Goal: Task Accomplishment & Management: Manage account settings

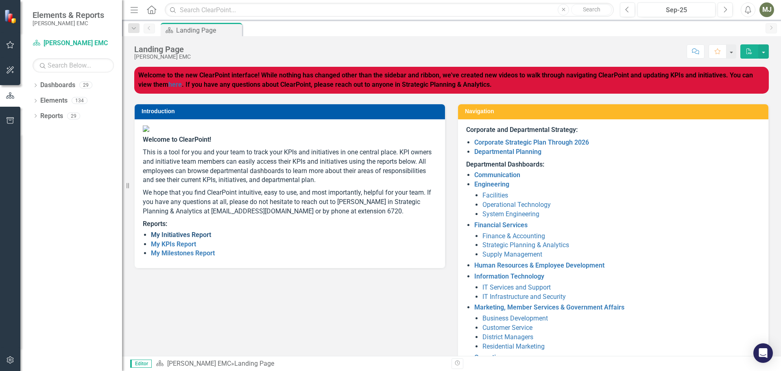
click at [198, 238] on link "My Initiatives Report" at bounding box center [181, 235] width 60 height 8
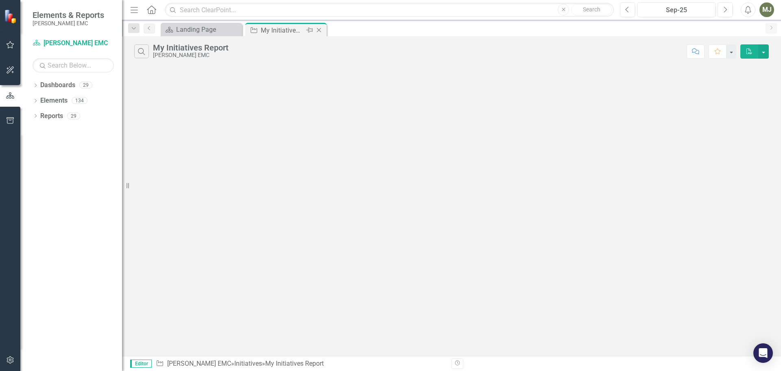
click at [281, 29] on div "My Initiatives Report" at bounding box center [283, 30] width 44 height 10
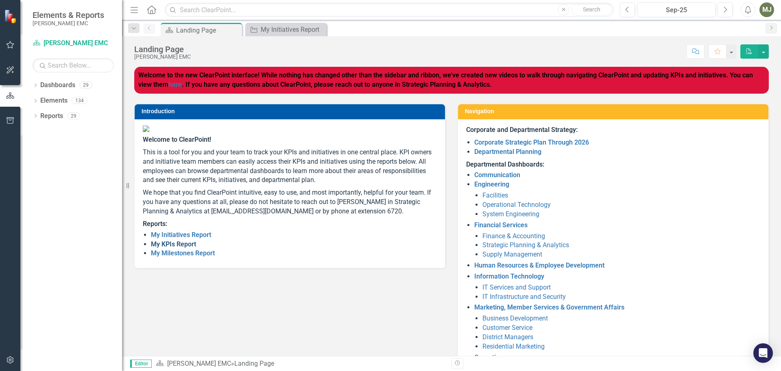
click at [177, 248] on link "My KPIs Report" at bounding box center [173, 244] width 45 height 8
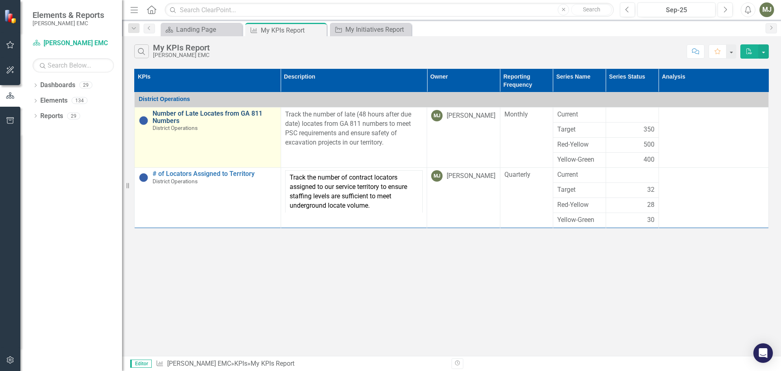
click at [250, 113] on link "Number of Late Locates from GA 811 Numbers" at bounding box center [215, 117] width 124 height 14
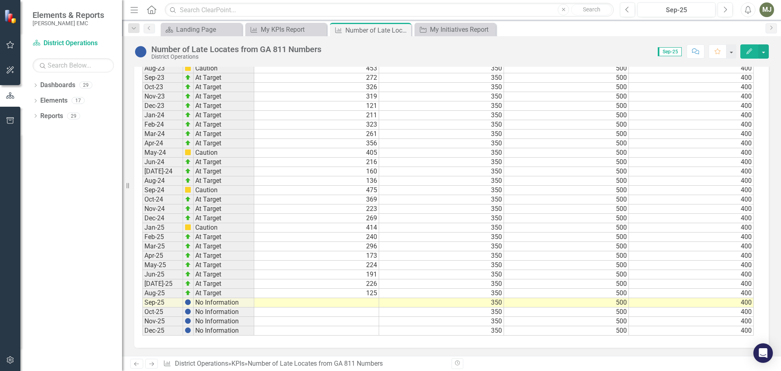
scroll to position [729, 0]
click at [366, 304] on td at bounding box center [316, 302] width 125 height 9
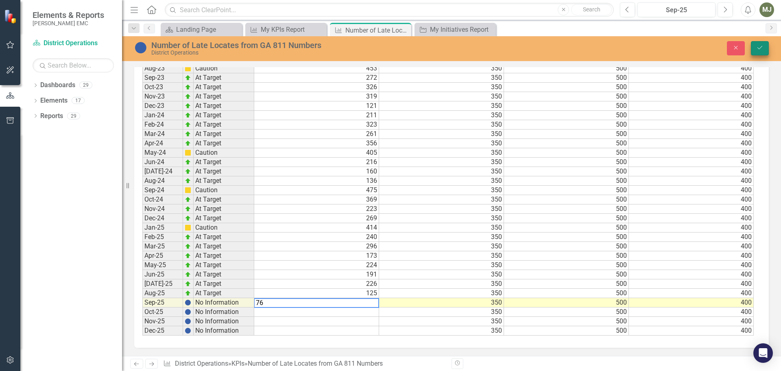
type textarea "76"
click at [761, 46] on icon "Save" at bounding box center [759, 48] width 7 height 6
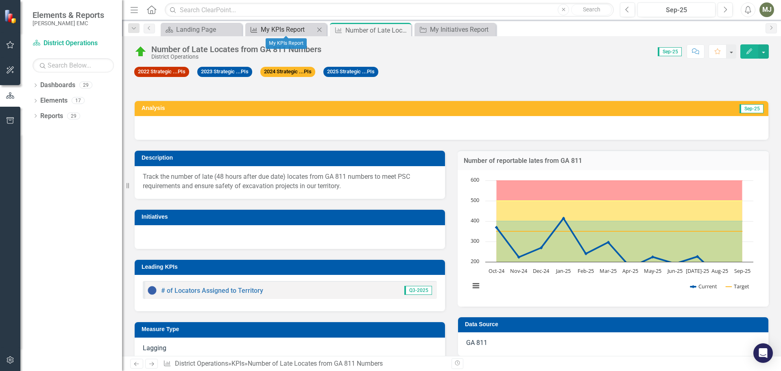
click at [286, 27] on div "My KPIs Report" at bounding box center [288, 29] width 54 height 10
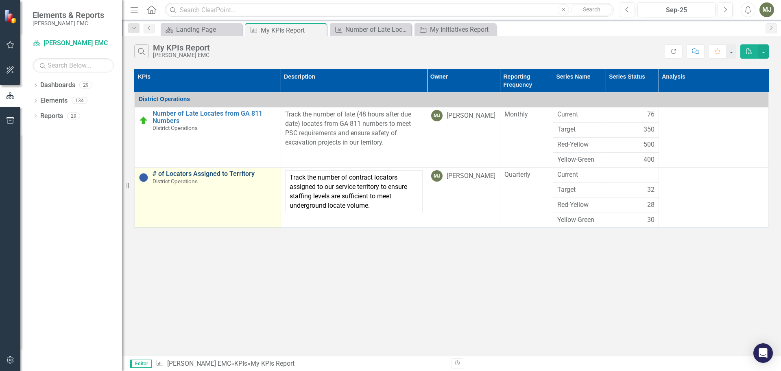
click at [213, 174] on link "# of Locators Assigned to Territory" at bounding box center [215, 173] width 124 height 7
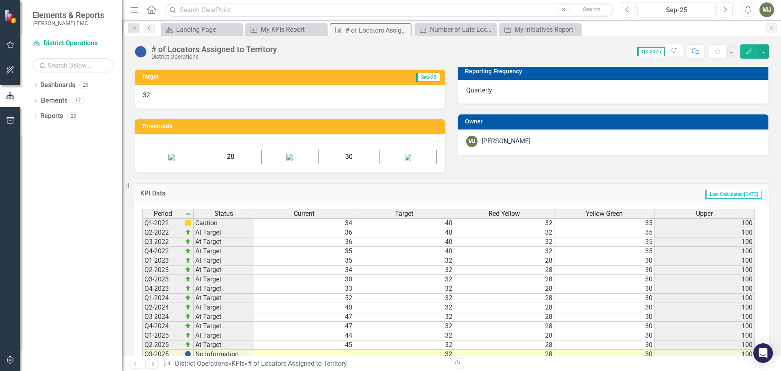
scroll to position [343, 0]
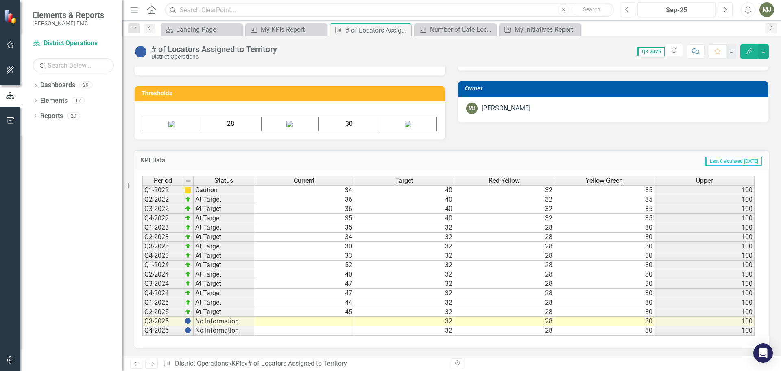
click at [349, 320] on td at bounding box center [304, 321] width 100 height 9
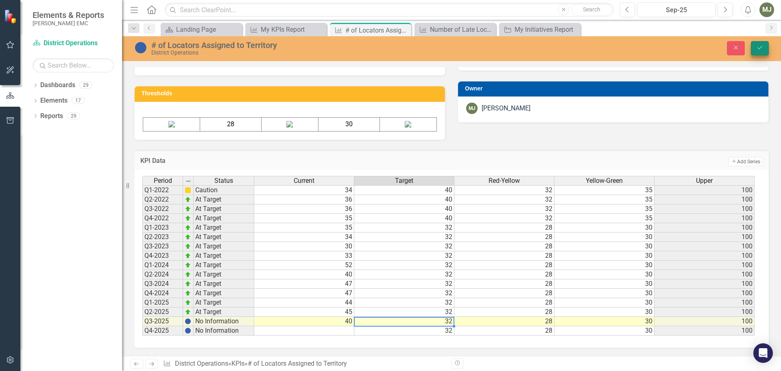
type textarea "32"
click at [760, 48] on icon "submit" at bounding box center [760, 47] width 5 height 3
